Goal: Transaction & Acquisition: Purchase product/service

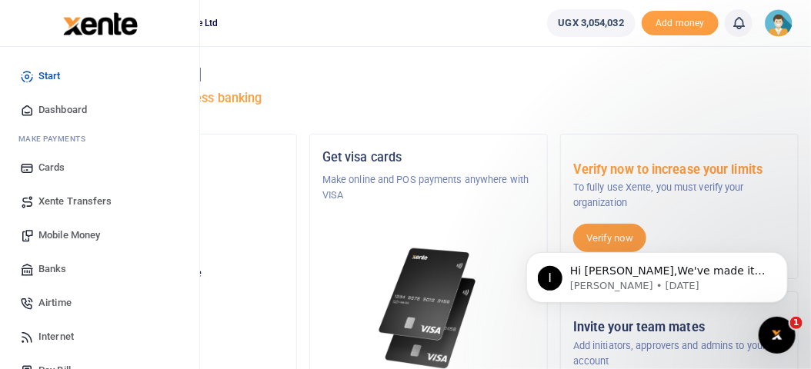
click at [62, 230] on span "Mobile Money" at bounding box center [69, 235] width 62 height 15
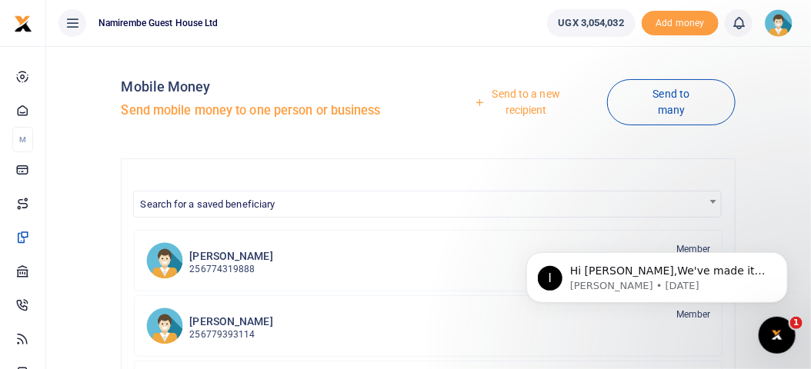
click at [510, 99] on link "Send to a new recipient" at bounding box center [521, 102] width 172 height 44
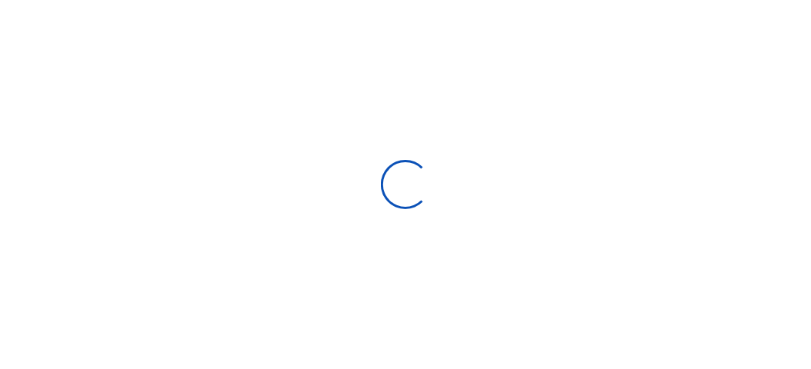
select select
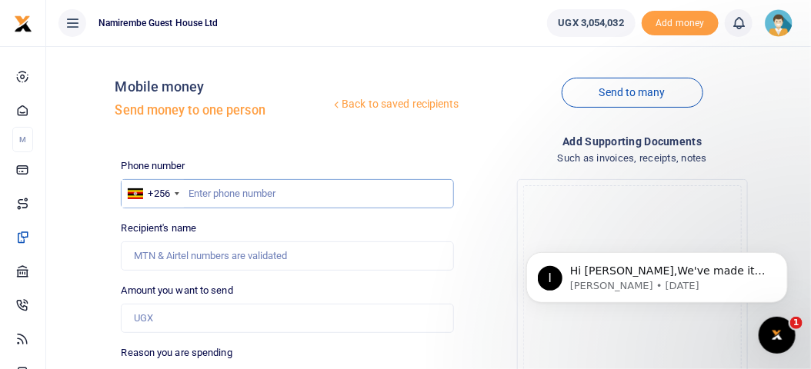
click at [255, 182] on input "text" at bounding box center [287, 193] width 332 height 29
type input "753309300"
type input "William Okurut"
type input "753309300"
click at [165, 319] on input "Amount you want to send" at bounding box center [287, 318] width 332 height 29
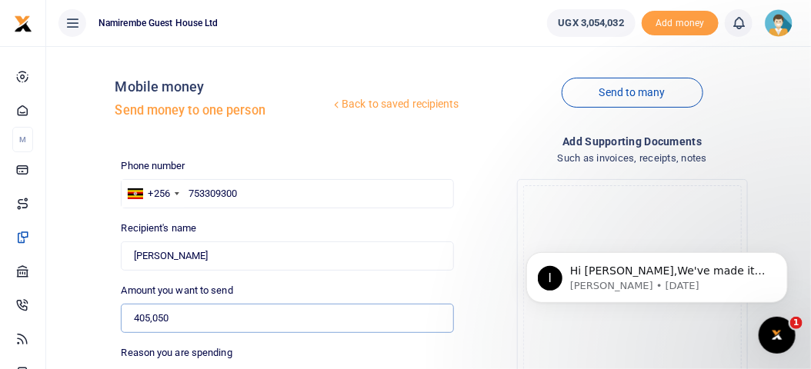
type input "405,050"
click at [471, 336] on div "Drop your files here Drag and drop files here or browse Powered by Uppy" at bounding box center [632, 294] width 332 height 255
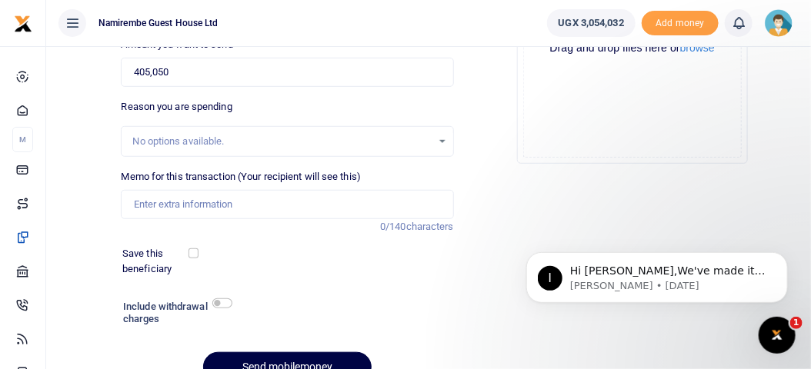
scroll to position [277, 0]
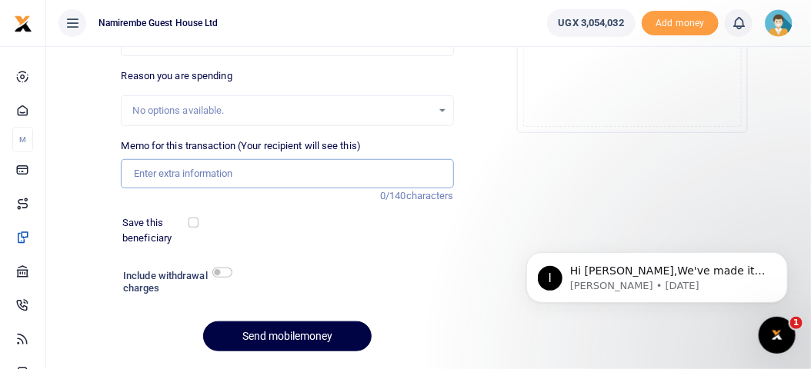
click at [165, 172] on input "Memo for this transaction (Your recipient will see this)" at bounding box center [287, 173] width 332 height 29
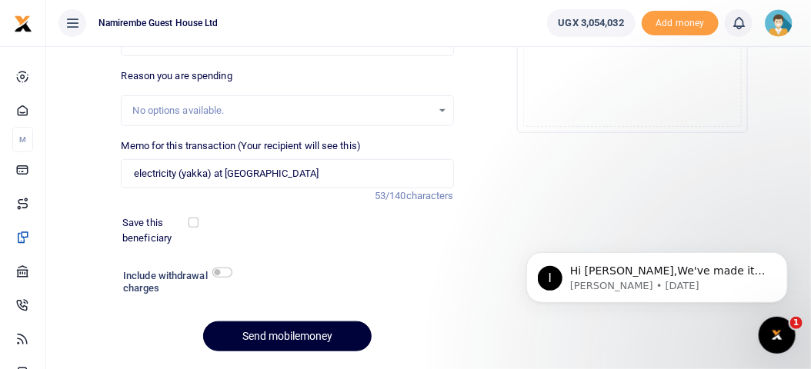
click at [271, 336] on button "Send mobilemoney" at bounding box center [287, 336] width 168 height 30
click at [375, 172] on input "electricity (yakka) at nabugabo holiday centre-masaka" at bounding box center [287, 173] width 332 height 29
click at [464, 70] on div "Add supporting Documents Such as invoices, receipts, notes Drop your files here…" at bounding box center [632, 110] width 345 height 508
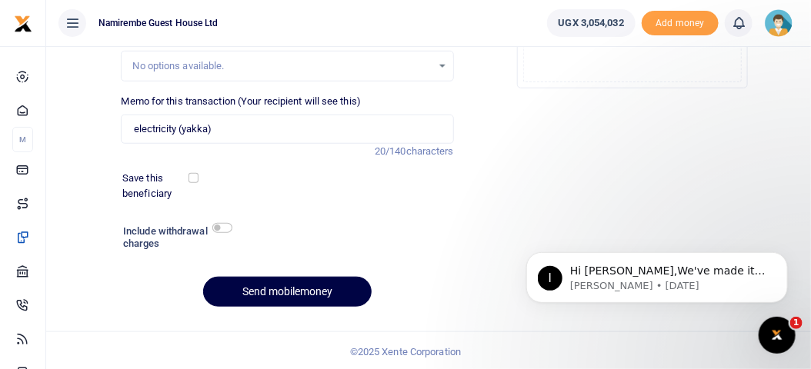
scroll to position [321, 0]
click at [273, 289] on button "Send mobilemoney" at bounding box center [287, 292] width 168 height 30
click at [176, 124] on input "electricity (yakka)" at bounding box center [287, 129] width 332 height 29
click at [187, 127] on input "(yakka)" at bounding box center [287, 129] width 332 height 29
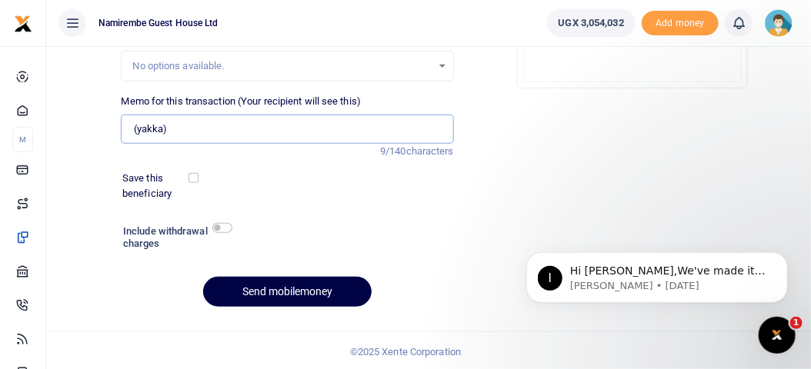
click at [187, 127] on input "(yakka)" at bounding box center [287, 129] width 332 height 29
click at [169, 128] on input "(yakka) UEDCL" at bounding box center [287, 129] width 332 height 29
type input "UEDCL"
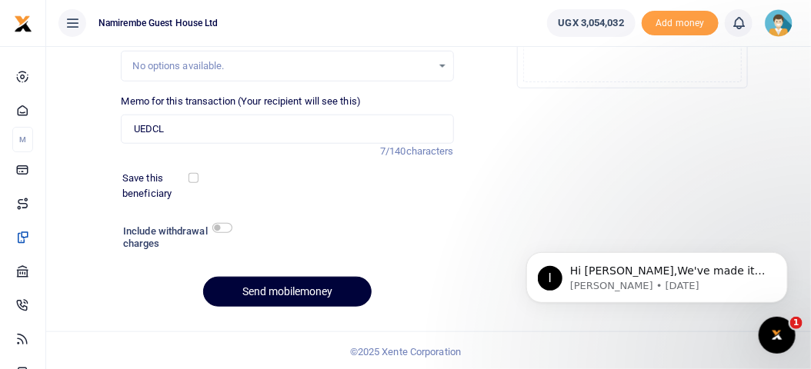
click at [279, 285] on button "Send mobilemoney" at bounding box center [287, 292] width 168 height 30
click at [510, 239] on div "Add supporting Documents Such as invoices, receipts, notes Drop your files here…" at bounding box center [632, 66] width 345 height 508
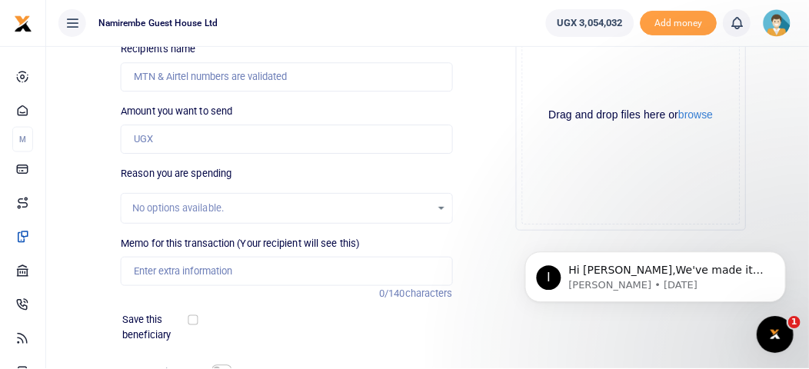
scroll to position [321, 0]
